Goal: Information Seeking & Learning: Learn about a topic

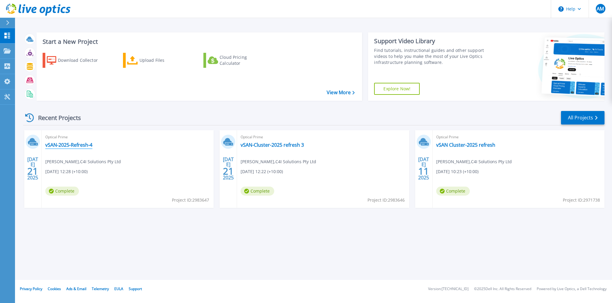
click at [72, 146] on link "vSAN-2025-Refresh-4" at bounding box center [68, 145] width 47 height 6
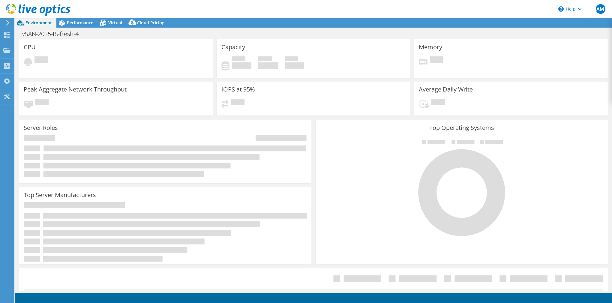
select select "[GEOGRAPHIC_DATA]"
select select "AUD"
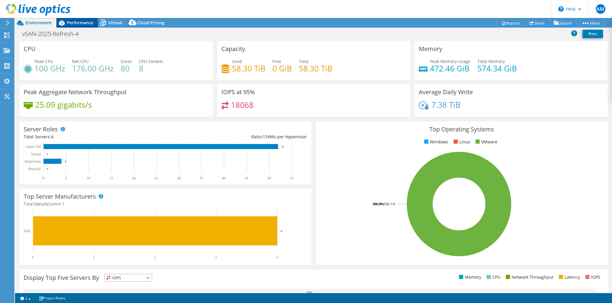
click at [89, 21] on span "Performance" at bounding box center [80, 23] width 26 height 6
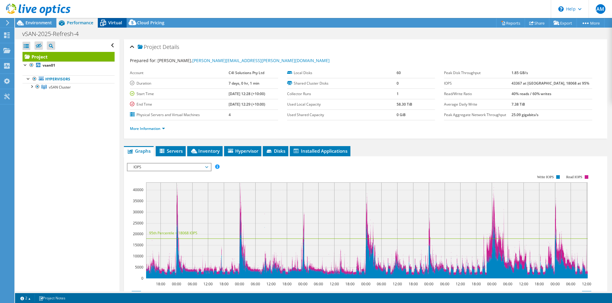
click at [111, 24] on span "Virtual" at bounding box center [115, 23] width 14 height 6
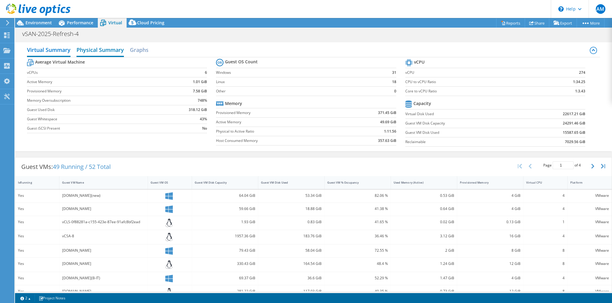
click at [93, 47] on h2 "Physical Summary" at bounding box center [99, 50] width 47 height 13
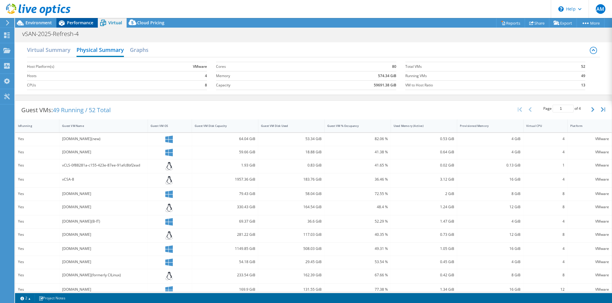
click at [82, 22] on span "Performance" at bounding box center [80, 23] width 26 height 6
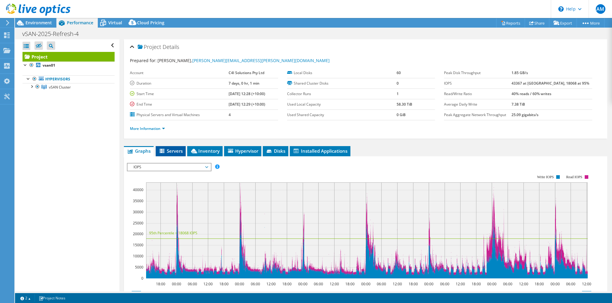
click at [177, 149] on span "Servers" at bounding box center [171, 151] width 24 height 6
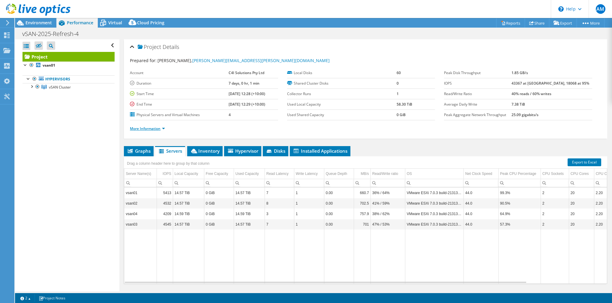
click at [160, 129] on link "More Information" at bounding box center [147, 128] width 35 height 5
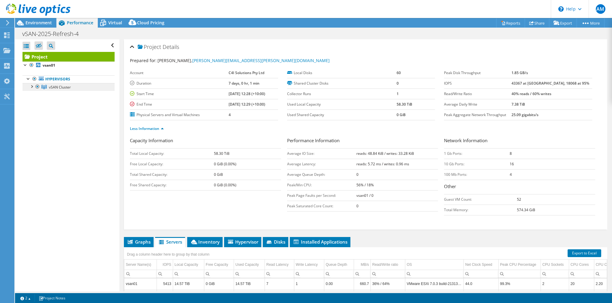
click at [63, 83] on link "vSAN Cluster" at bounding box center [68, 87] width 92 height 8
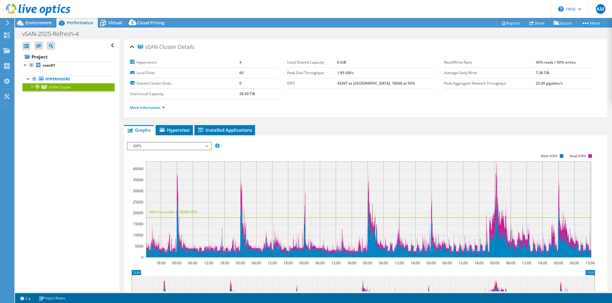
click at [203, 144] on span "IOPS" at bounding box center [168, 145] width 77 height 7
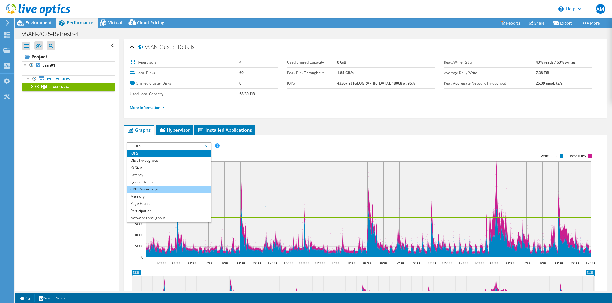
click at [167, 187] on li "CPU Percentage" at bounding box center [168, 189] width 83 height 7
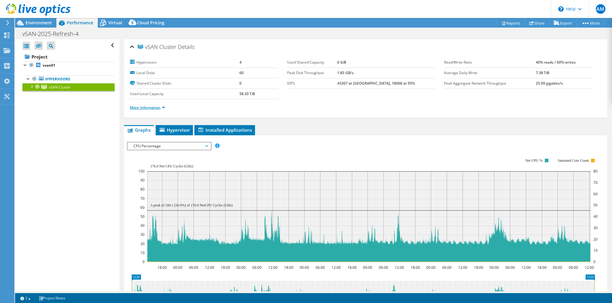
click at [161, 106] on link "More Information" at bounding box center [147, 107] width 35 height 5
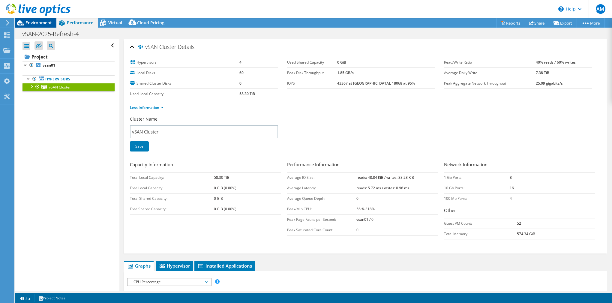
click at [36, 20] on span "Environment" at bounding box center [38, 23] width 26 height 6
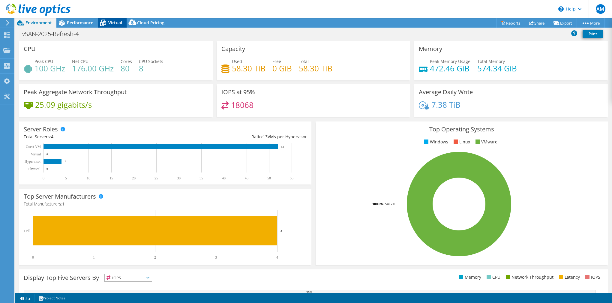
click at [100, 22] on icon at bounding box center [103, 23] width 6 height 5
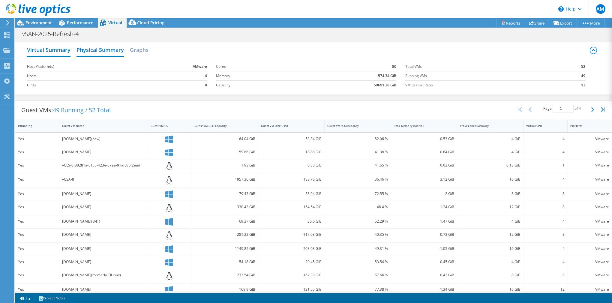
click at [65, 52] on h2 "Virtual Summary" at bounding box center [48, 50] width 43 height 13
